Goal: Transaction & Acquisition: Purchase product/service

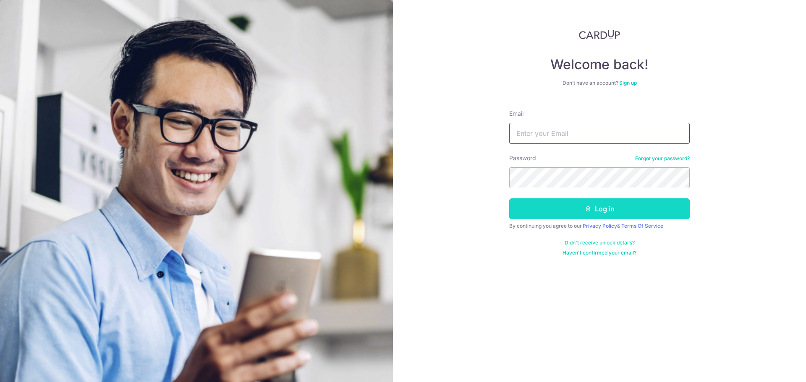
type input "[EMAIL_ADDRESS][DOMAIN_NAME]"
click at [594, 205] on button "Log in" at bounding box center [599, 209] width 181 height 21
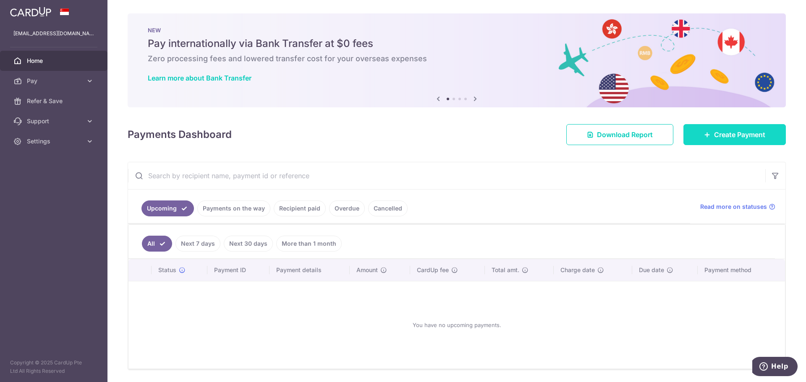
click at [709, 132] on link "Create Payment" at bounding box center [735, 134] width 102 height 21
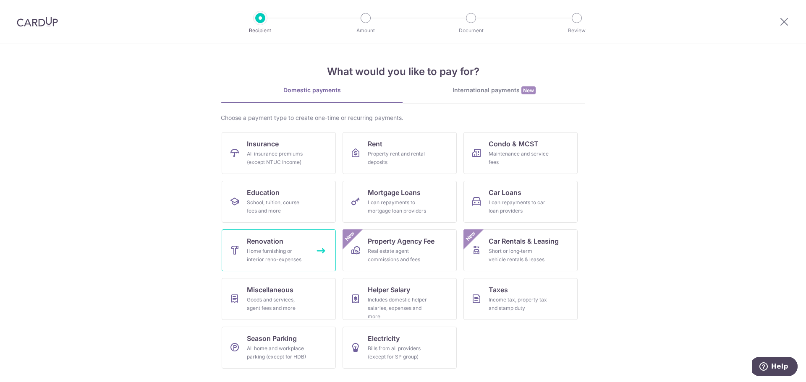
click at [275, 254] on div "Home furnishing or interior reno-expenses" at bounding box center [277, 255] width 60 height 17
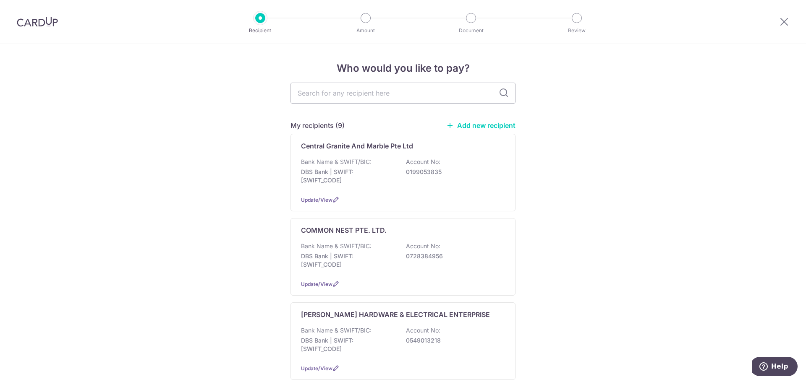
click at [469, 124] on link "Add new recipient" at bounding box center [480, 125] width 69 height 8
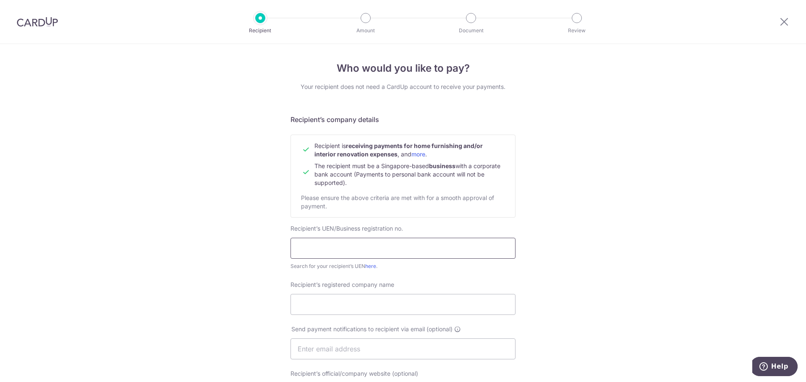
click at [322, 253] on input "text" at bounding box center [403, 248] width 225 height 21
type input "200910284D"
click at [393, 301] on input "Recipient’s registered company name" at bounding box center [403, 304] width 225 height 21
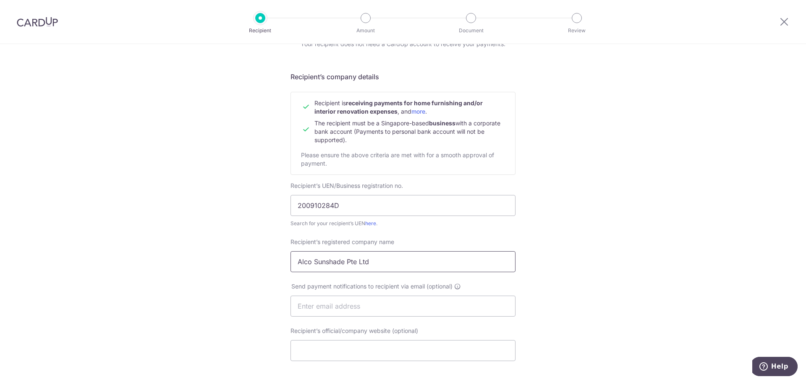
scroll to position [84, 0]
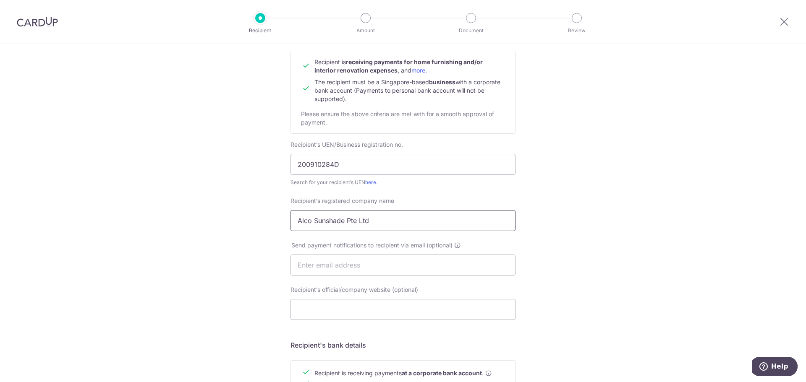
type input "Alco Sunshade Pte Ltd"
click at [345, 309] on input "Recipient’s official/company website (optional)" at bounding box center [403, 309] width 225 height 21
click at [319, 262] on input "text" at bounding box center [403, 265] width 225 height 21
type input "sales@alcosunshade.com.sg"
drag, startPoint x: 399, startPoint y: 262, endPoint x: 320, endPoint y: 263, distance: 78.9
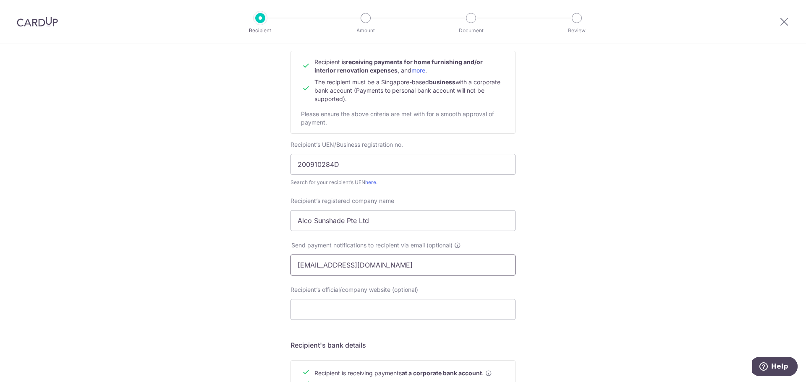
click at [320, 263] on input "sales@alcosunshade.com.sg" at bounding box center [403, 265] width 225 height 21
click at [304, 316] on input "Recipient’s official/company website (optional)" at bounding box center [403, 309] width 225 height 21
paste input "alcosunshade.com.sg"
click at [297, 312] on input "alcosunshade.com.sg" at bounding box center [403, 309] width 225 height 21
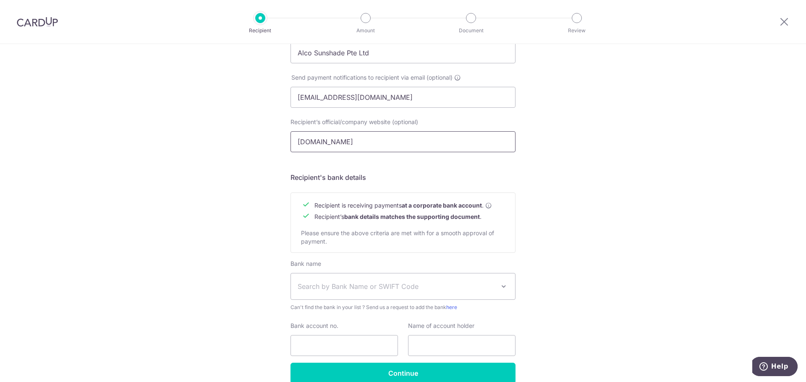
type input "www.alcosunshade.com.sg"
click at [319, 347] on input "Bank account no." at bounding box center [344, 345] width 107 height 21
type input "550"
click at [362, 297] on span "Search by Bank Name or SWIFT Code" at bounding box center [403, 287] width 224 height 26
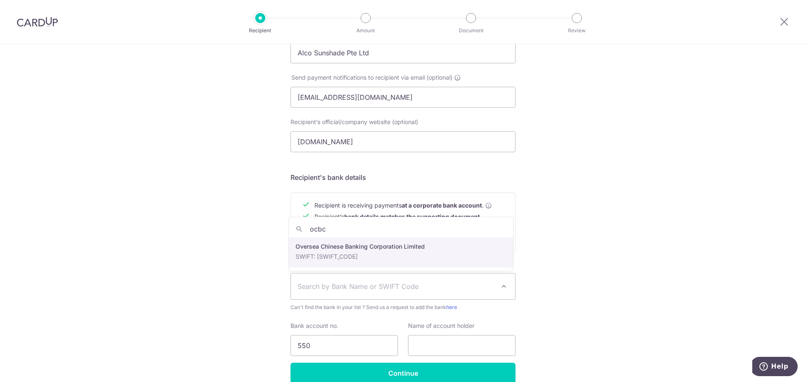
type input "ocbc"
select select "12"
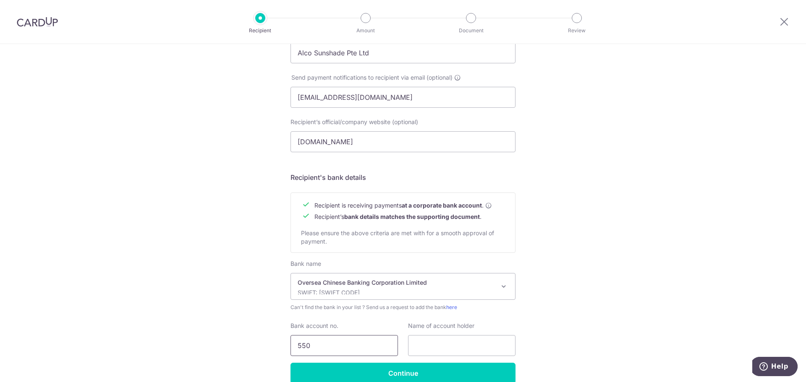
click at [333, 346] on input "550" at bounding box center [344, 345] width 107 height 21
type input "550-769376-001"
click at [469, 353] on input "text" at bounding box center [461, 345] width 107 height 21
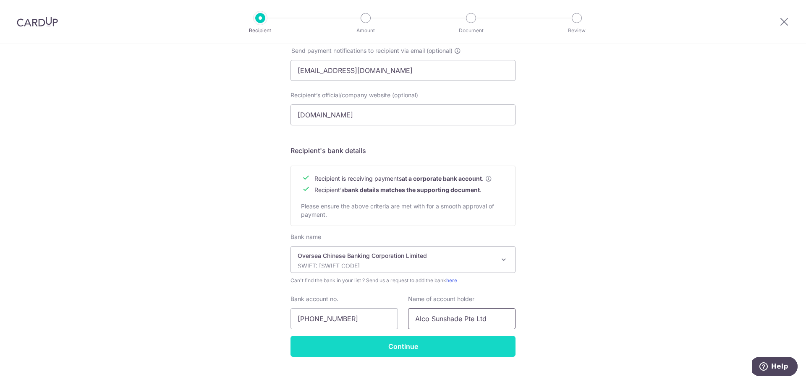
scroll to position [293, 0]
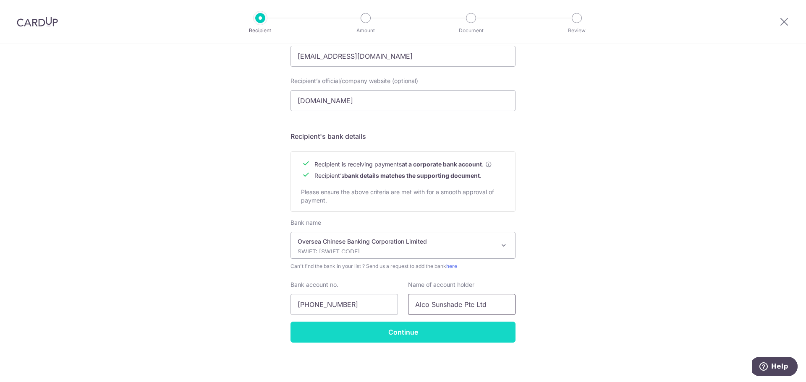
type input "Alco Sunshade Pte Ltd"
click at [371, 327] on input "Continue" at bounding box center [403, 332] width 225 height 21
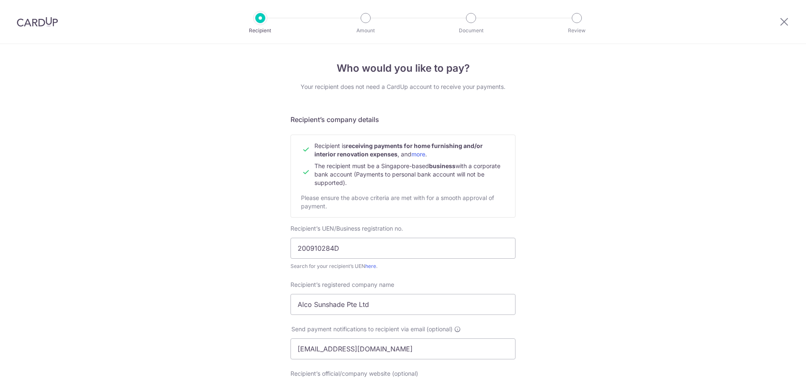
scroll to position [313, 0]
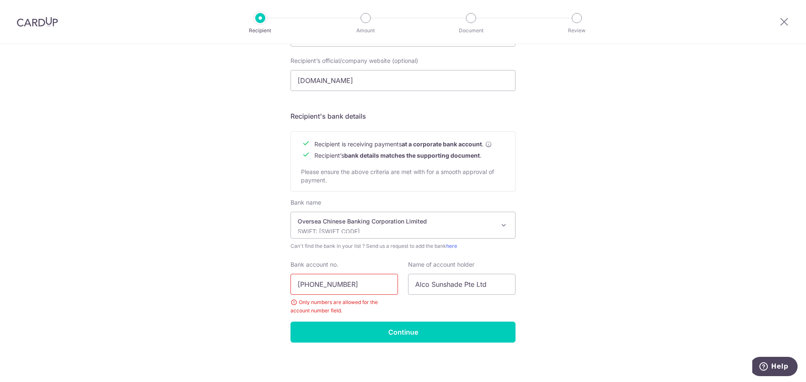
drag, startPoint x: 310, startPoint y: 282, endPoint x: 315, endPoint y: 283, distance: 4.9
click at [310, 281] on input "550-769376-001" at bounding box center [344, 284] width 107 height 21
click at [335, 283] on input "550769376-001" at bounding box center [344, 284] width 107 height 21
type input "550769376001"
click at [344, 331] on input "Continue" at bounding box center [403, 332] width 225 height 21
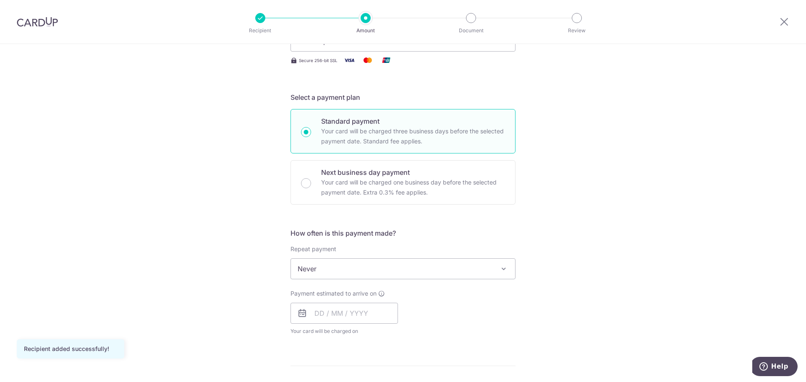
scroll to position [126, 0]
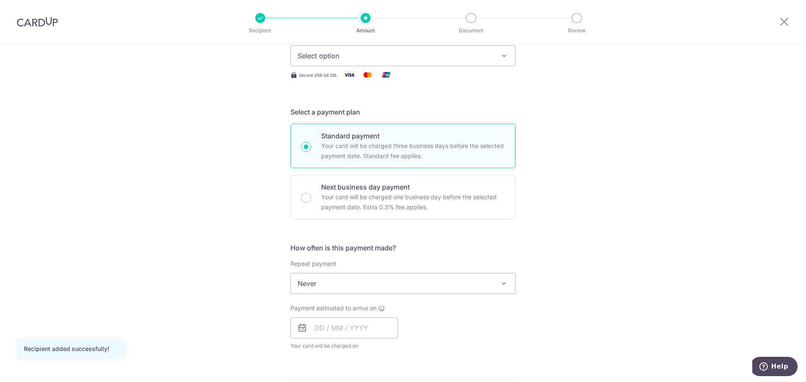
click at [373, 283] on span "Never" at bounding box center [403, 284] width 224 height 20
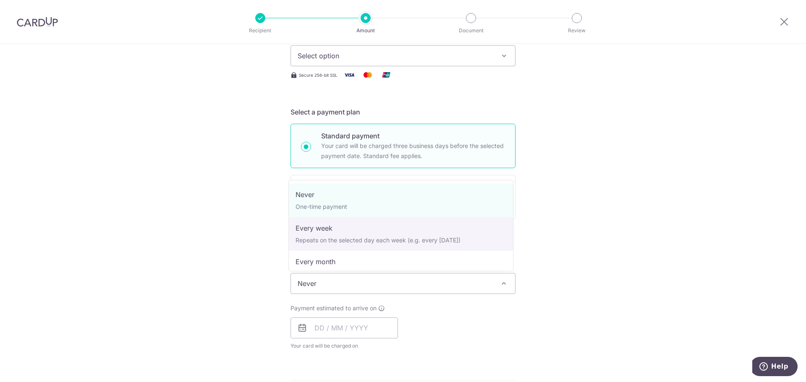
select select "2"
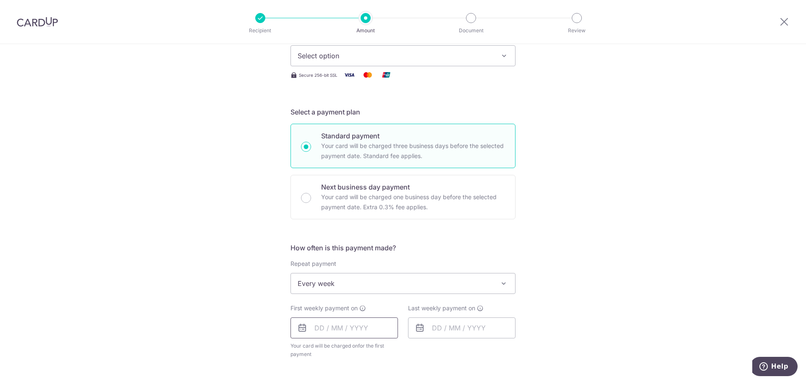
click at [336, 330] on input "text" at bounding box center [344, 328] width 107 height 21
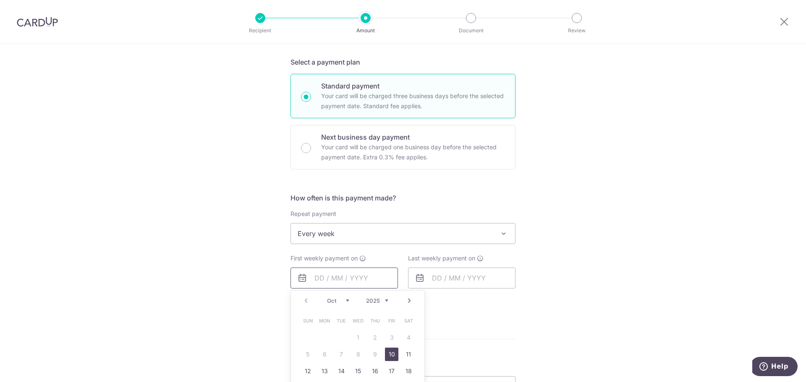
scroll to position [252, 0]
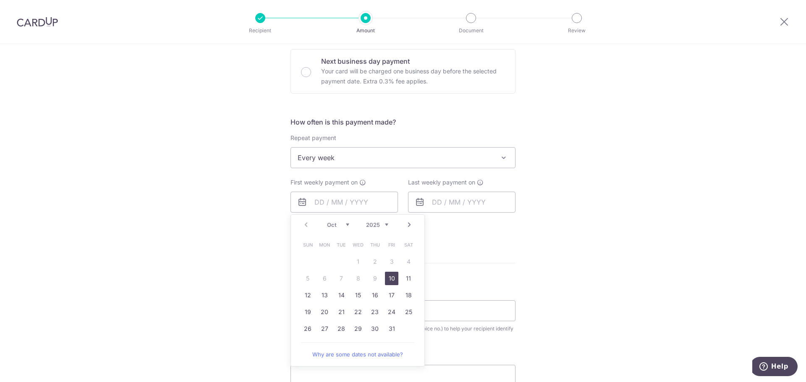
click at [385, 280] on link "10" at bounding box center [391, 278] width 13 height 13
type input "[DATE]"
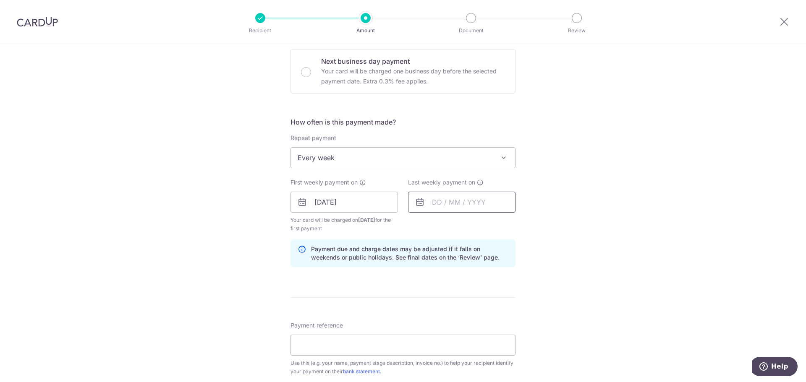
click at [482, 206] on input "text" at bounding box center [461, 202] width 107 height 21
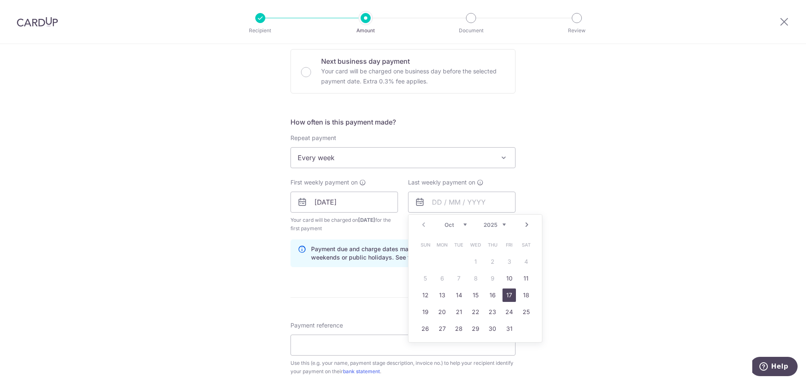
click at [510, 292] on link "17" at bounding box center [509, 295] width 13 height 13
type input "17/10/2025"
click at [468, 201] on input "17/10/2025" at bounding box center [461, 202] width 107 height 21
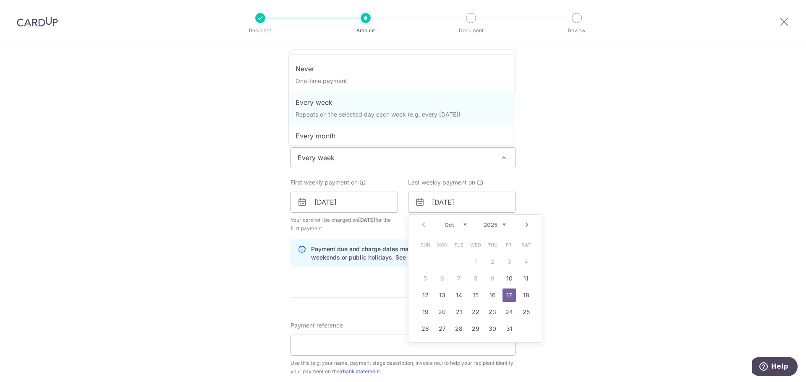
click at [405, 157] on span "Every week" at bounding box center [403, 158] width 224 height 20
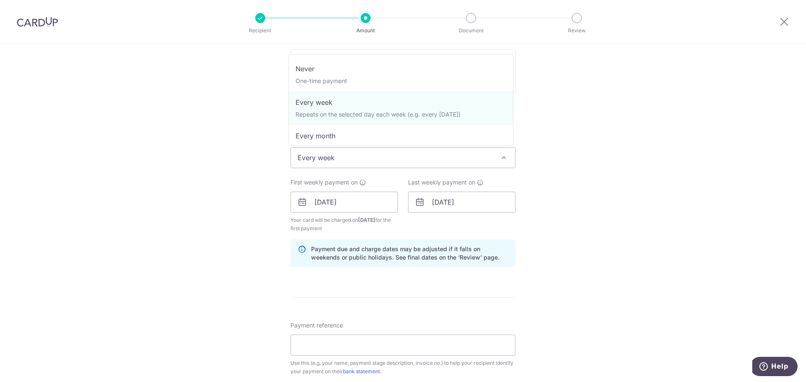
click at [405, 158] on span "Every week" at bounding box center [403, 158] width 224 height 20
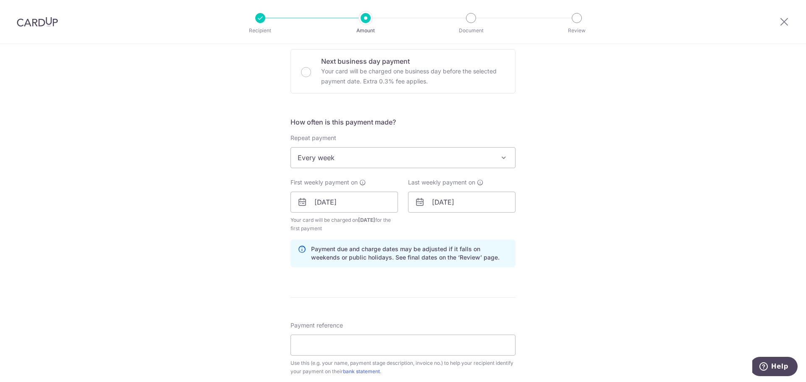
click at [405, 158] on span "Every week" at bounding box center [403, 158] width 224 height 20
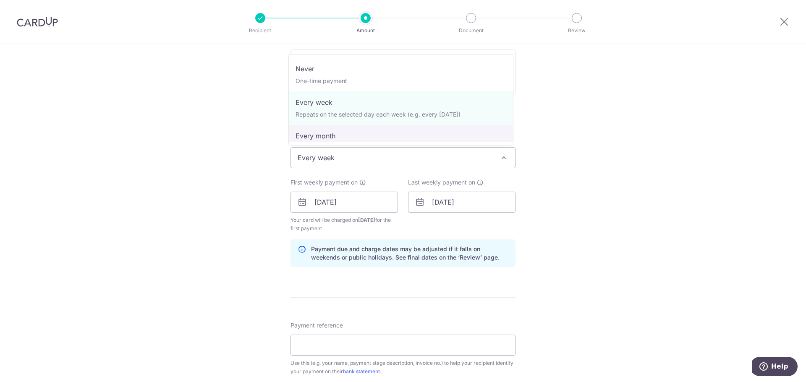
select select "3"
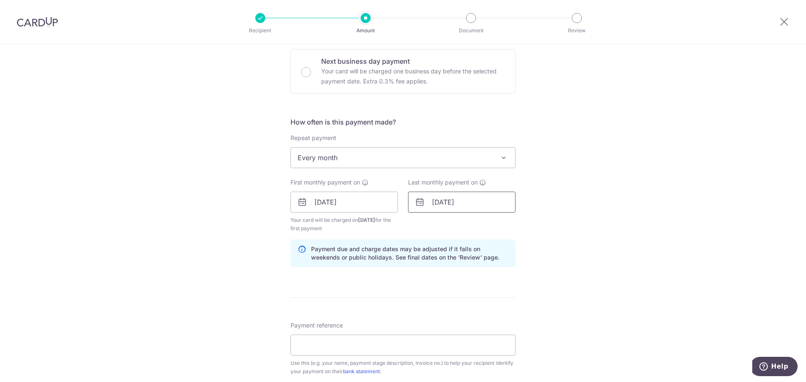
click at [493, 193] on input "17/10/2025" at bounding box center [461, 202] width 107 height 21
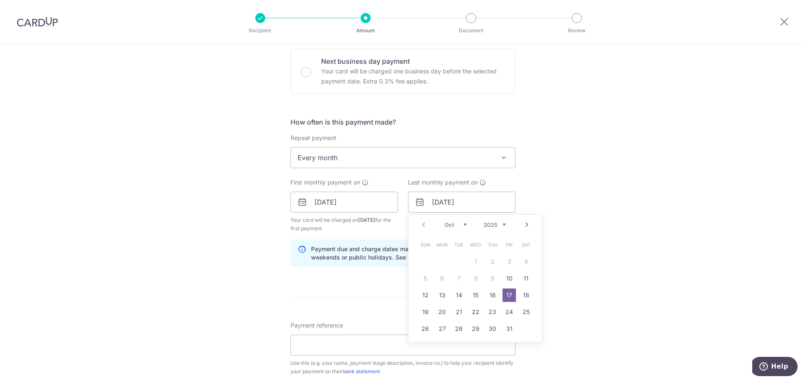
click at [524, 227] on link "Next" at bounding box center [527, 225] width 10 height 10
click at [444, 298] on link "10" at bounding box center [441, 295] width 13 height 13
type input "[DATE]"
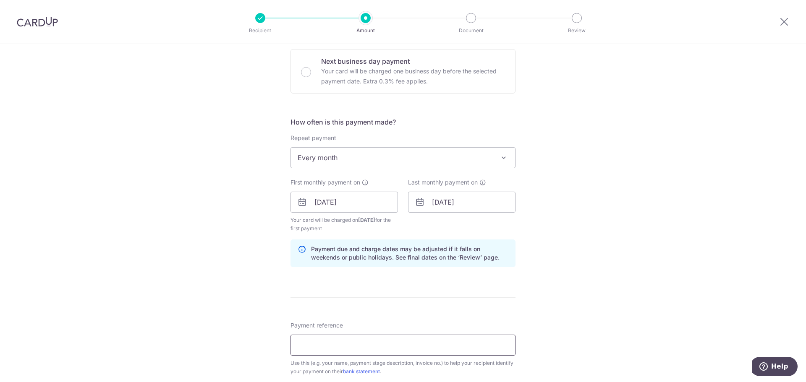
click at [373, 340] on input "Payment reference" at bounding box center [403, 345] width 225 height 21
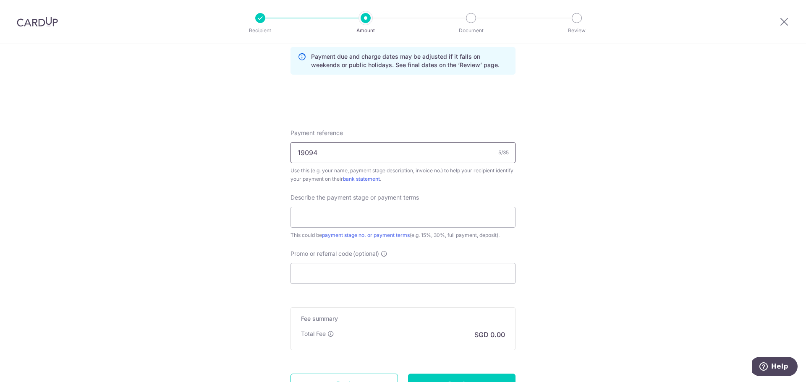
scroll to position [462, 0]
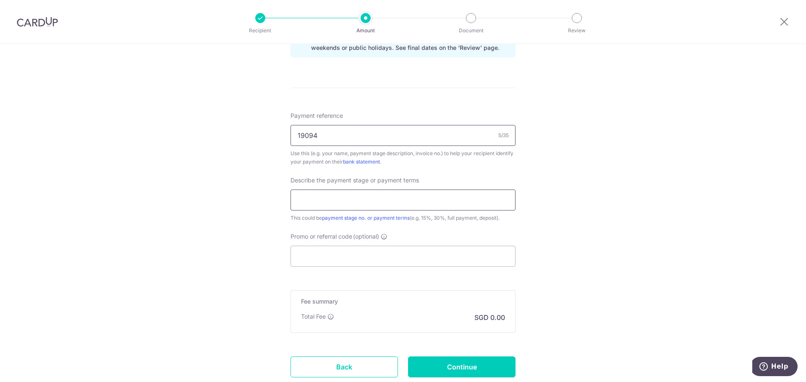
type input "19094"
click at [347, 202] on input "text" at bounding box center [403, 200] width 225 height 21
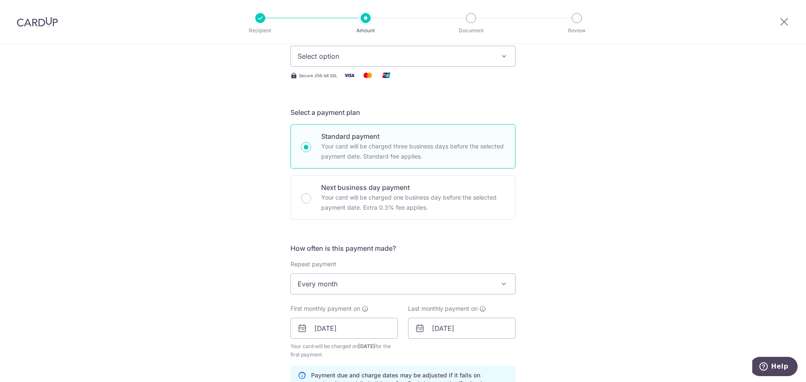
scroll to position [0, 0]
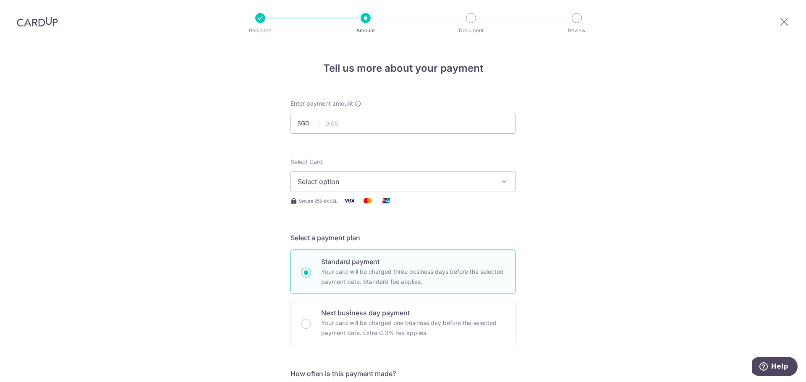
type input "50%"
drag, startPoint x: 46, startPoint y: 27, endPoint x: 40, endPoint y: 22, distance: 8.1
click at [357, 188] on button "Select option" at bounding box center [403, 181] width 225 height 21
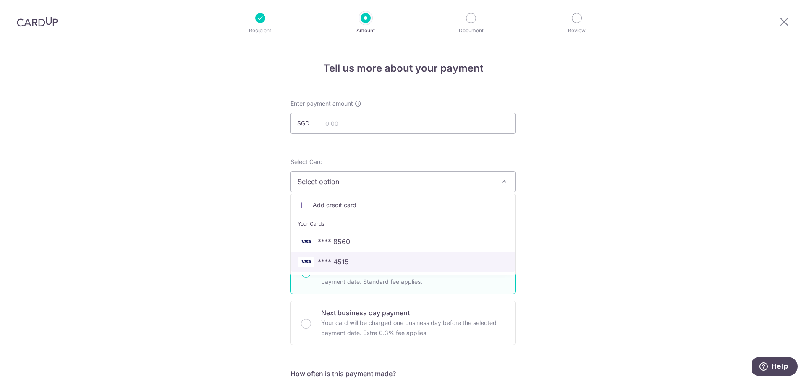
drag, startPoint x: 329, startPoint y: 262, endPoint x: 331, endPoint y: 236, distance: 26.5
click at [329, 262] on span "**** 4515" at bounding box center [333, 262] width 31 height 10
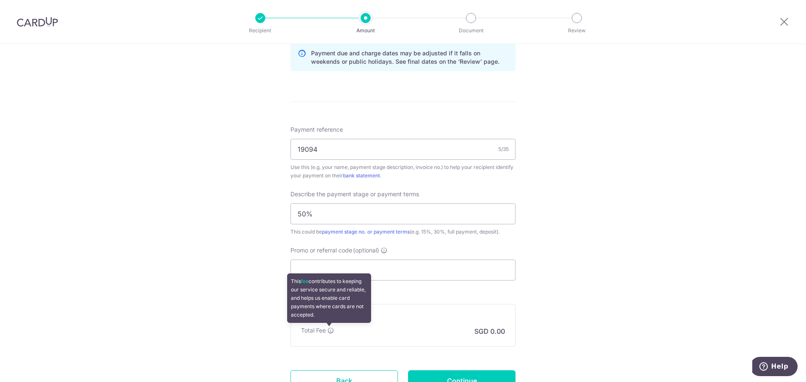
scroll to position [462, 0]
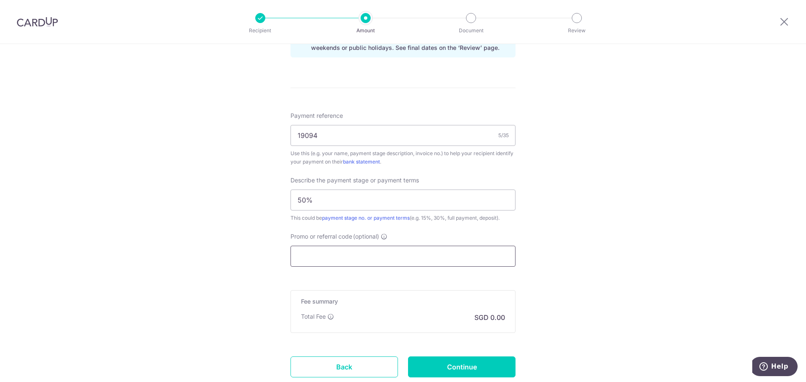
click at [329, 262] on input "Promo or referral code (optional)" at bounding box center [403, 256] width 225 height 21
paste input "OCBC18"
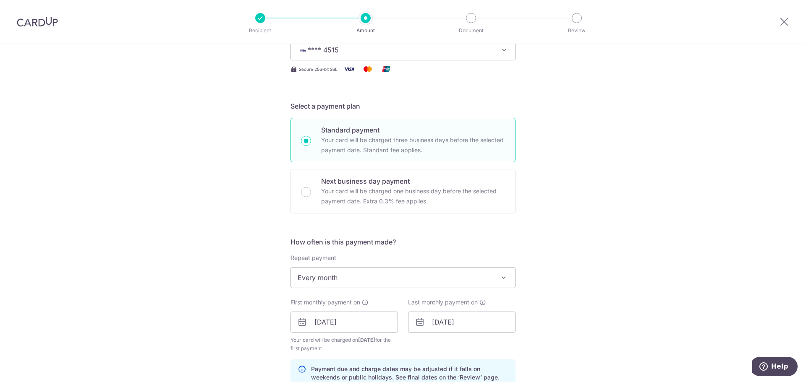
scroll to position [0, 0]
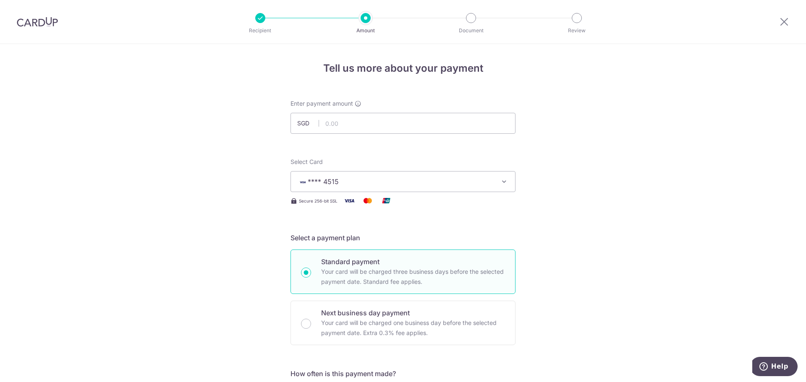
type input "OCBC18"
click at [378, 121] on input "text" at bounding box center [403, 123] width 225 height 21
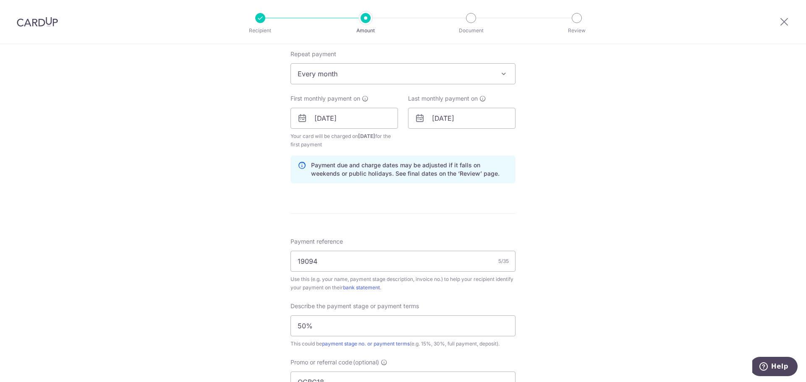
scroll to position [558, 0]
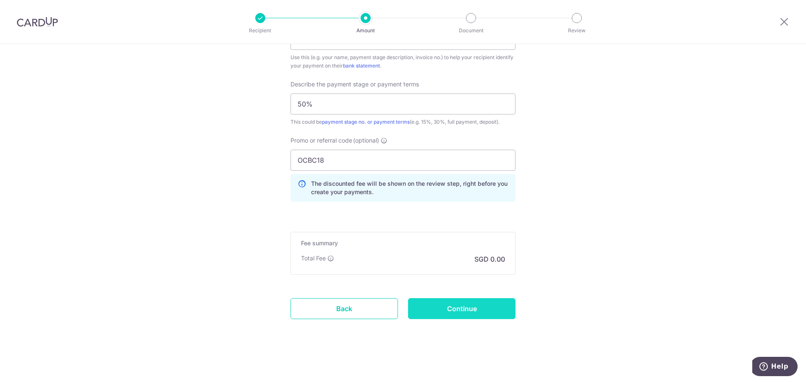
click at [455, 315] on input "Continue" at bounding box center [461, 309] width 107 height 21
type input "3,052.00"
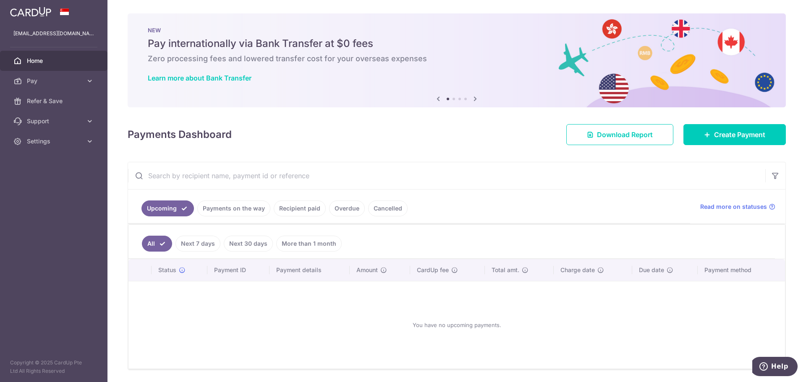
click at [435, 97] on icon at bounding box center [438, 99] width 10 height 10
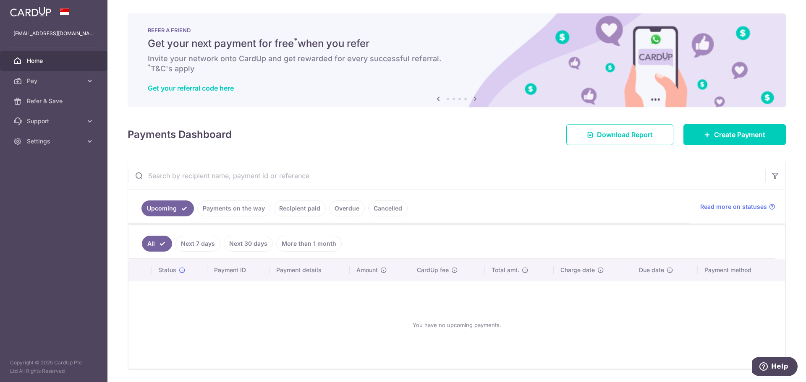
click at [435, 97] on icon at bounding box center [438, 99] width 10 height 10
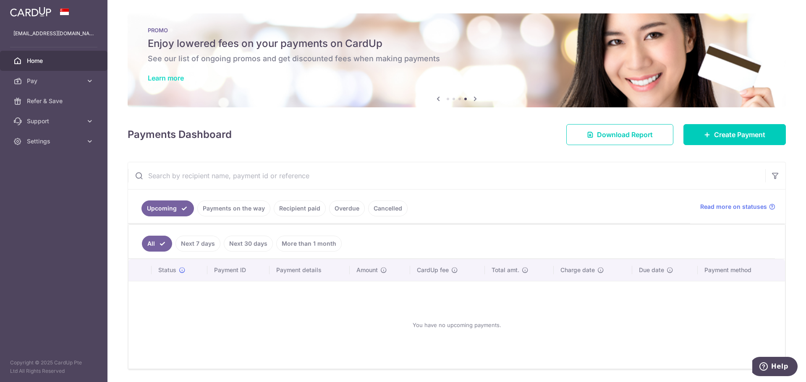
click at [180, 79] on link "Learn more" at bounding box center [166, 78] width 36 height 8
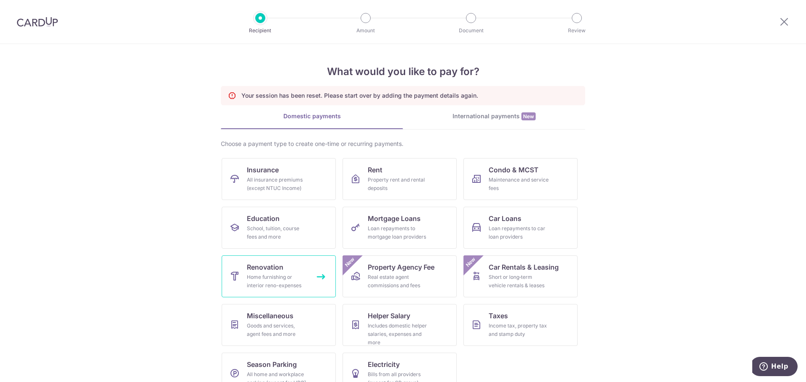
click at [270, 283] on div "Home furnishing or interior reno-expenses" at bounding box center [277, 281] width 60 height 17
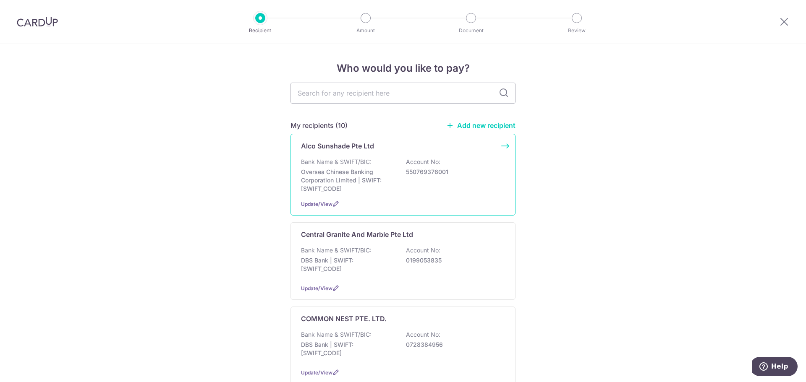
click at [335, 179] on p "Oversea Chinese Banking Corporation Limited | SWIFT: [SWIFT_CODE]" at bounding box center [348, 180] width 94 height 25
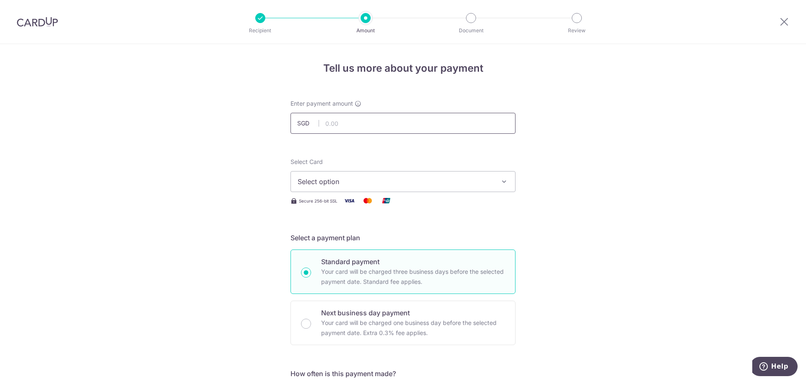
click at [341, 124] on input "text" at bounding box center [403, 123] width 225 height 21
type input "3,052.00"
click at [348, 186] on span "Select option" at bounding box center [396, 182] width 196 height 10
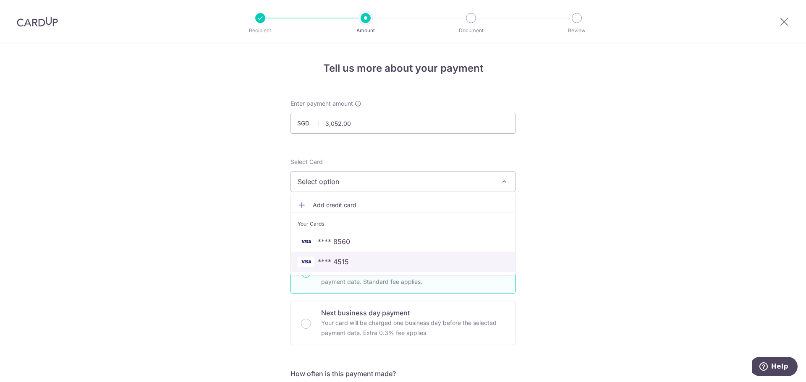
click at [333, 258] on span "**** 4515" at bounding box center [333, 262] width 31 height 10
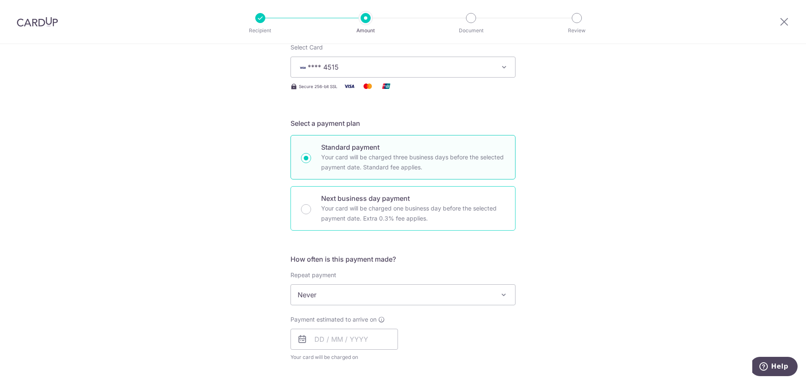
scroll to position [126, 0]
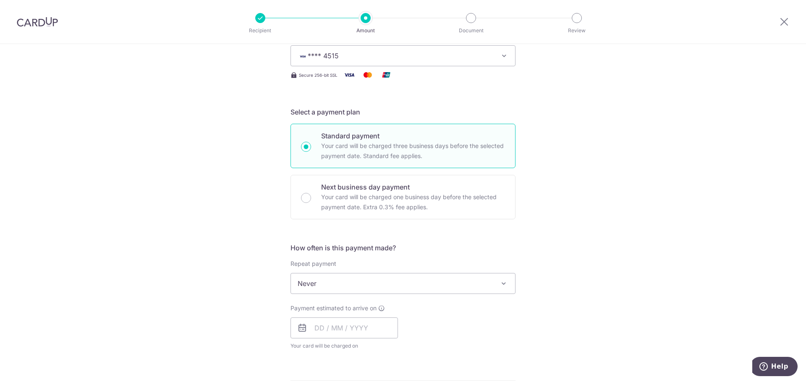
click at [307, 289] on span "Never" at bounding box center [403, 284] width 224 height 20
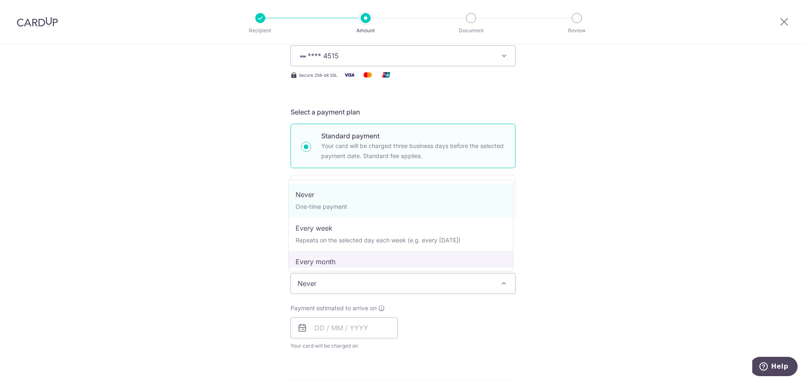
select select "3"
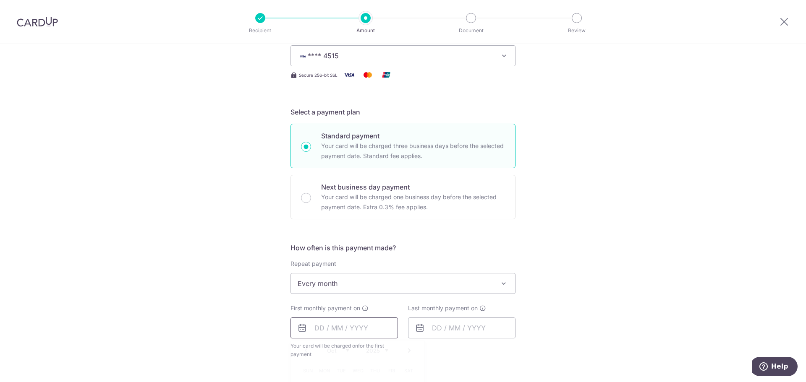
click at [351, 324] on input "text" at bounding box center [344, 328] width 107 height 21
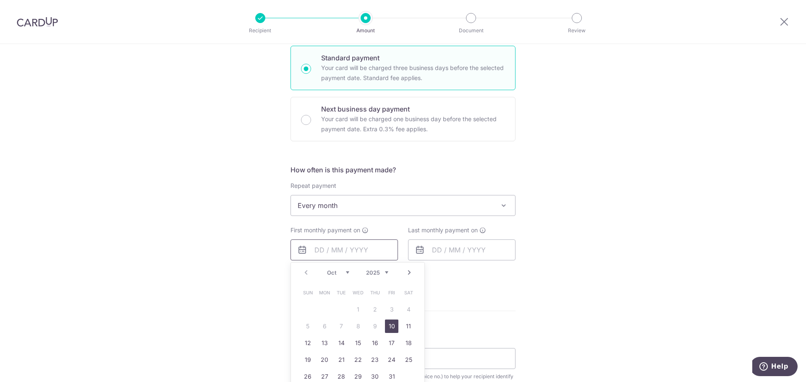
scroll to position [210, 0]
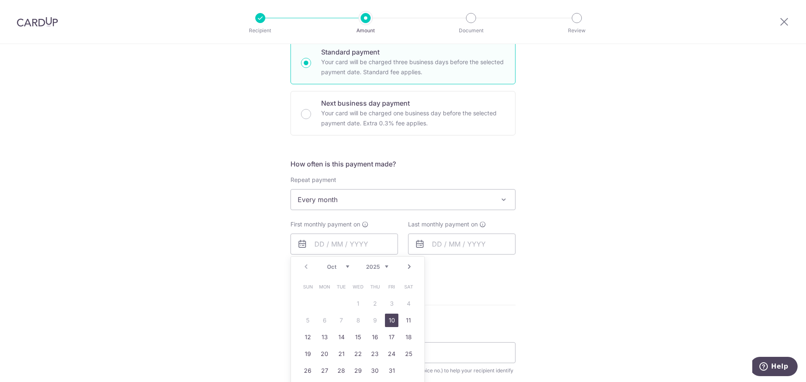
click at [388, 321] on link "10" at bounding box center [391, 320] width 13 height 13
type input "[DATE]"
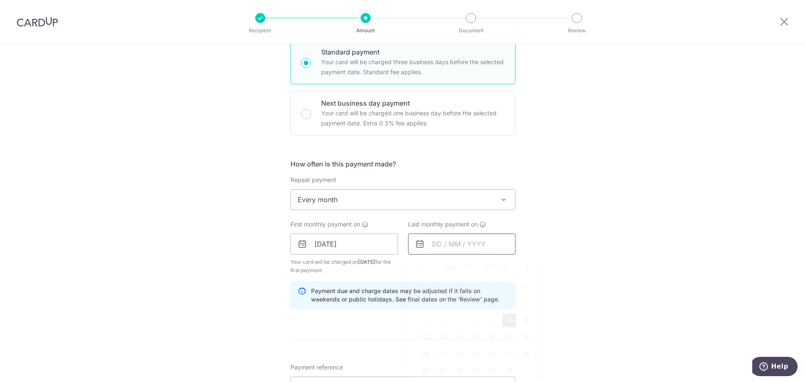
click at [448, 244] on input "text" at bounding box center [461, 244] width 107 height 21
click at [527, 265] on link "Next" at bounding box center [527, 267] width 10 height 10
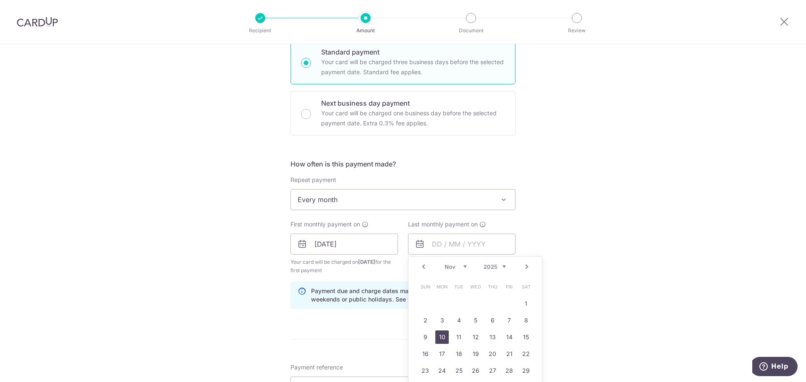
click at [442, 337] on link "10" at bounding box center [441, 337] width 13 height 13
type input "[DATE]"
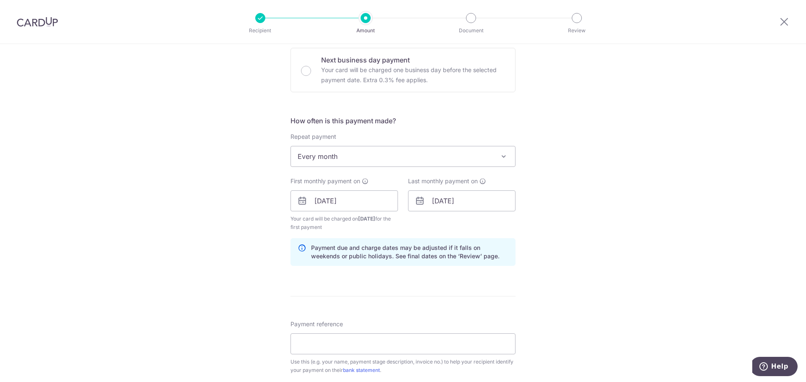
scroll to position [336, 0]
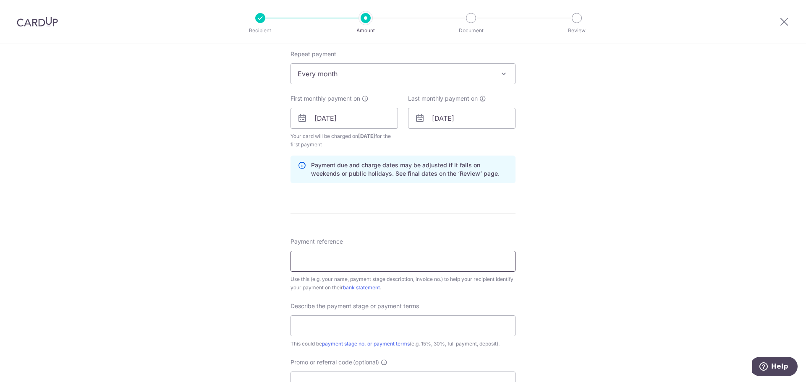
click at [379, 262] on input "Payment reference" at bounding box center [403, 261] width 225 height 21
type input "19094"
click at [340, 334] on input "text" at bounding box center [403, 326] width 225 height 21
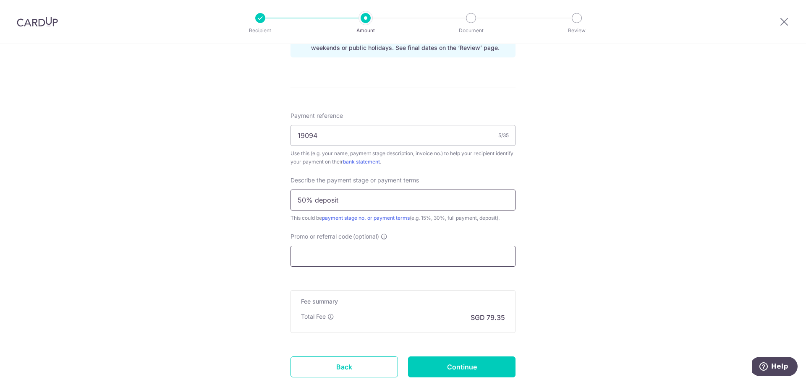
type input "50% deposit"
click at [340, 249] on input "Promo or referral code (optional)" at bounding box center [403, 256] width 225 height 21
paste input "OCBC18"
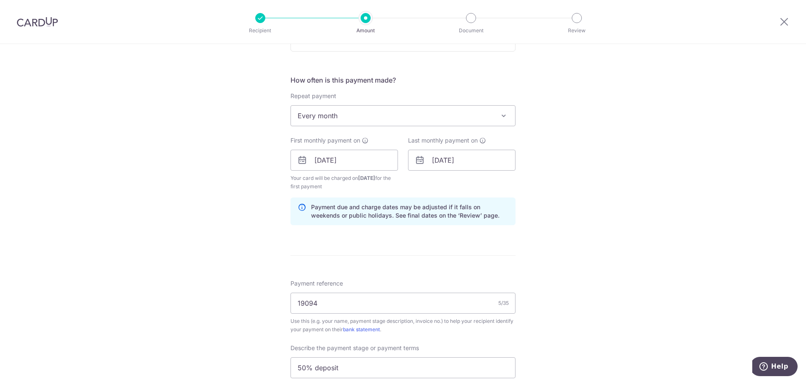
scroll to position [546, 0]
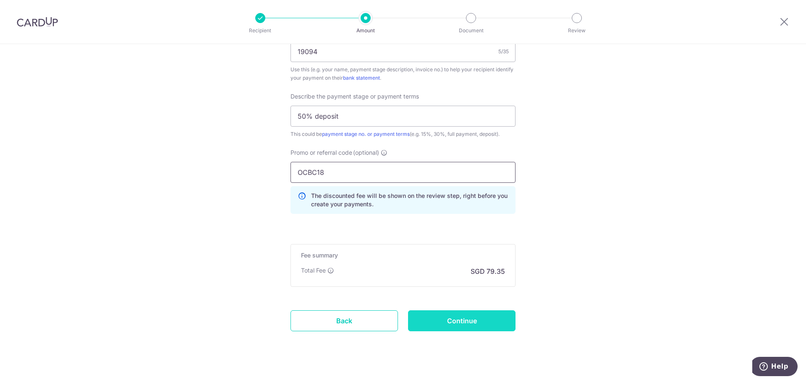
type input "OCBC18"
click at [446, 319] on input "Continue" at bounding box center [461, 321] width 107 height 21
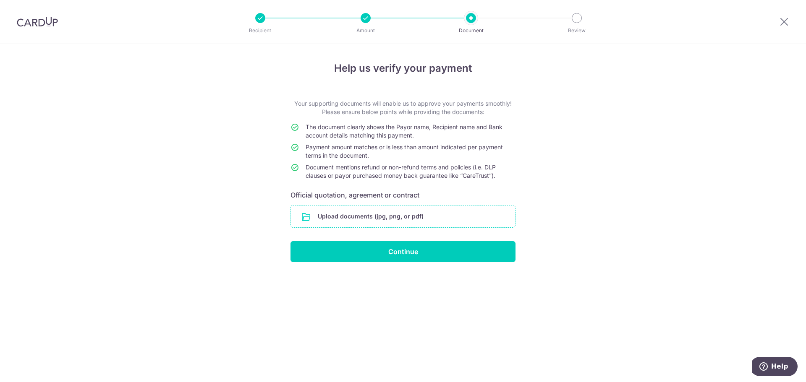
click at [413, 220] on input "file" at bounding box center [403, 217] width 224 height 22
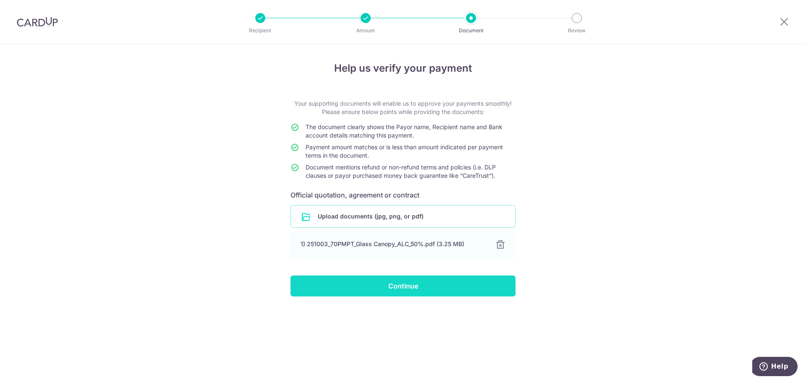
click at [412, 290] on input "Continue" at bounding box center [403, 286] width 225 height 21
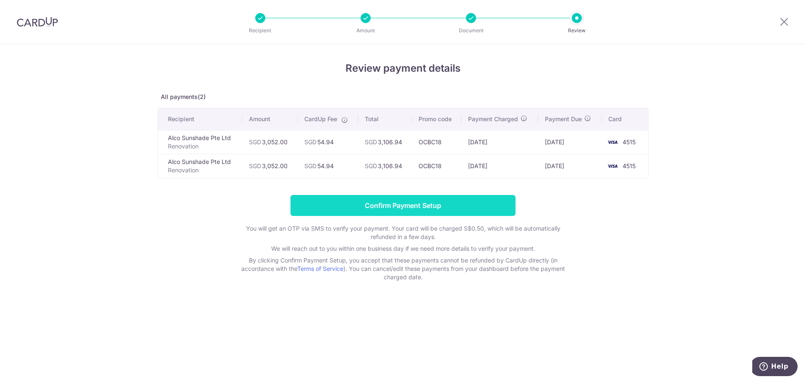
click at [359, 206] on input "Confirm Payment Setup" at bounding box center [403, 205] width 225 height 21
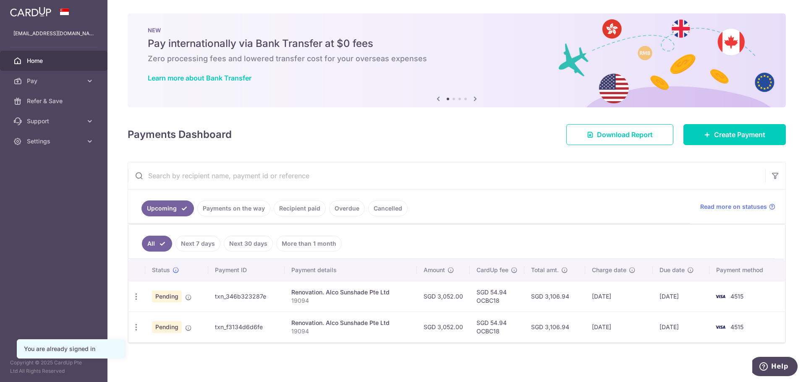
click at [227, 210] on link "Payments on the way" at bounding box center [233, 209] width 73 height 16
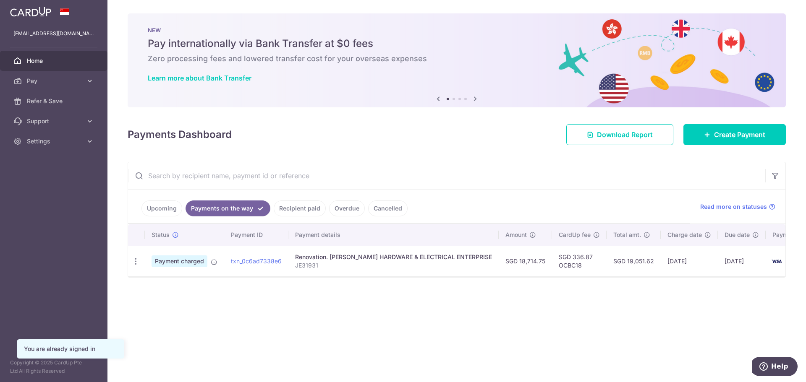
click at [306, 204] on link "Recipient paid" at bounding box center [300, 209] width 52 height 16
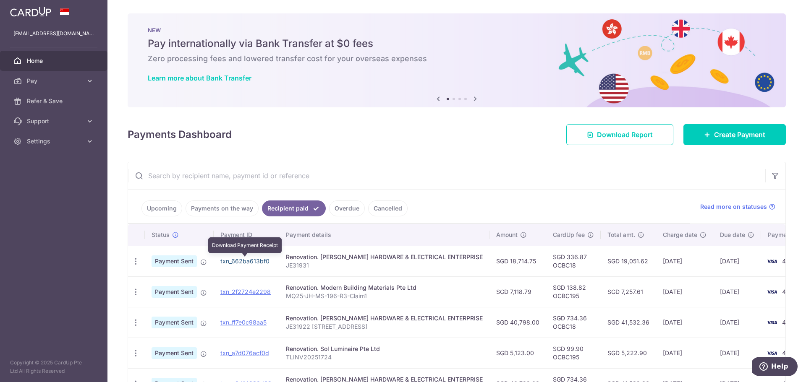
click at [245, 259] on link "txn_662ba613bf0" at bounding box center [244, 261] width 49 height 7
